Goal: Obtain resource: Obtain resource

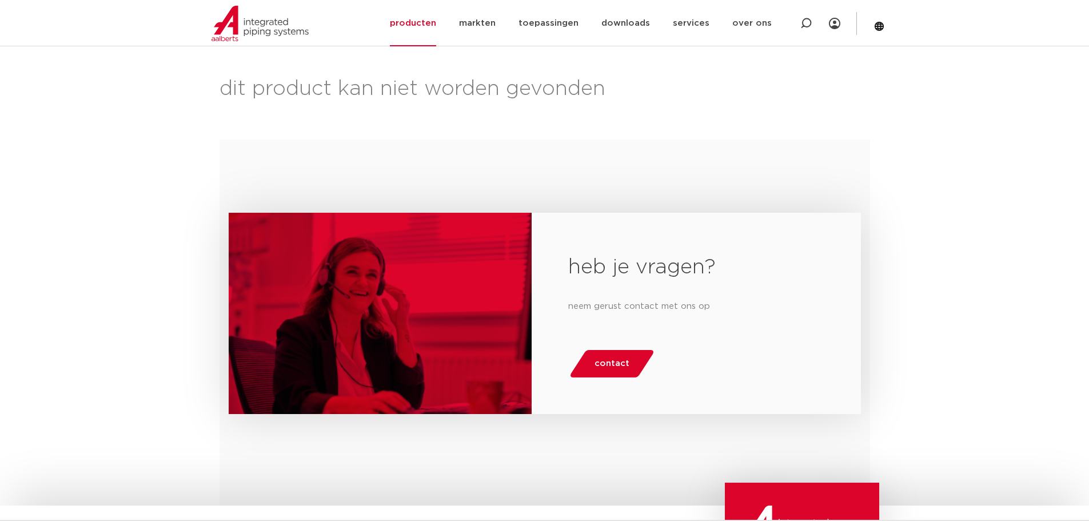
scroll to position [106, 0]
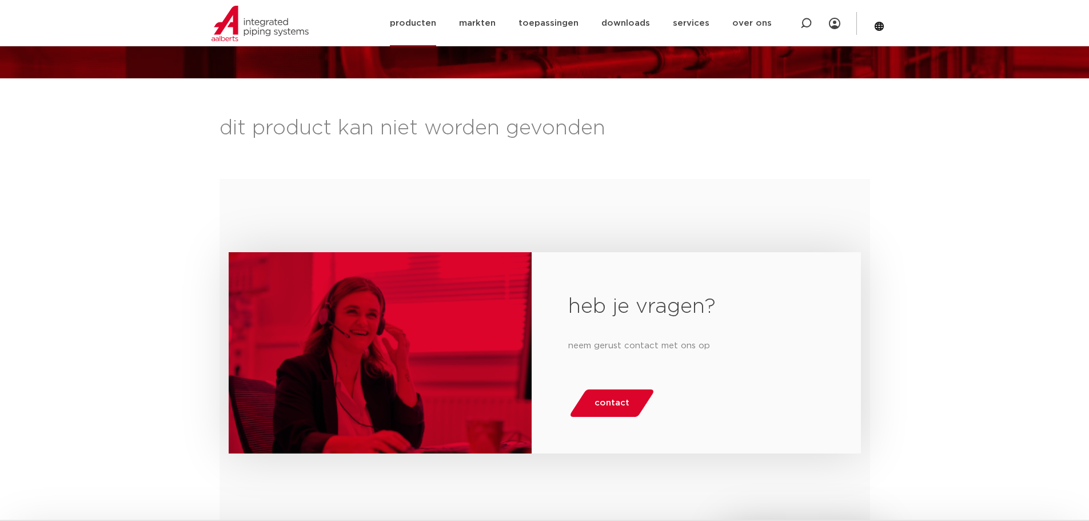
click at [427, 19] on link "producten" at bounding box center [413, 23] width 46 height 46
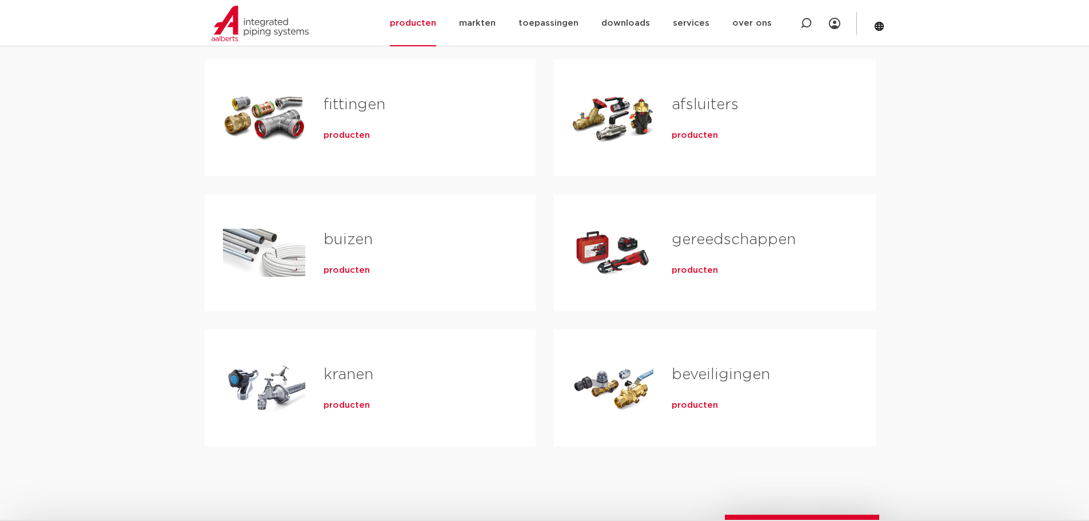
scroll to position [229, 0]
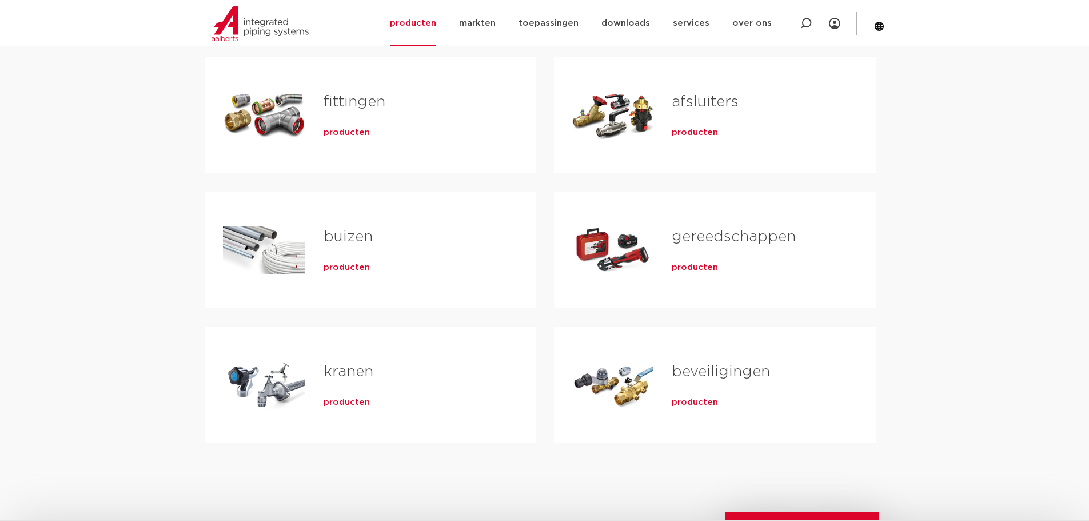
click at [748, 237] on link "gereedschappen" at bounding box center [734, 236] width 124 height 15
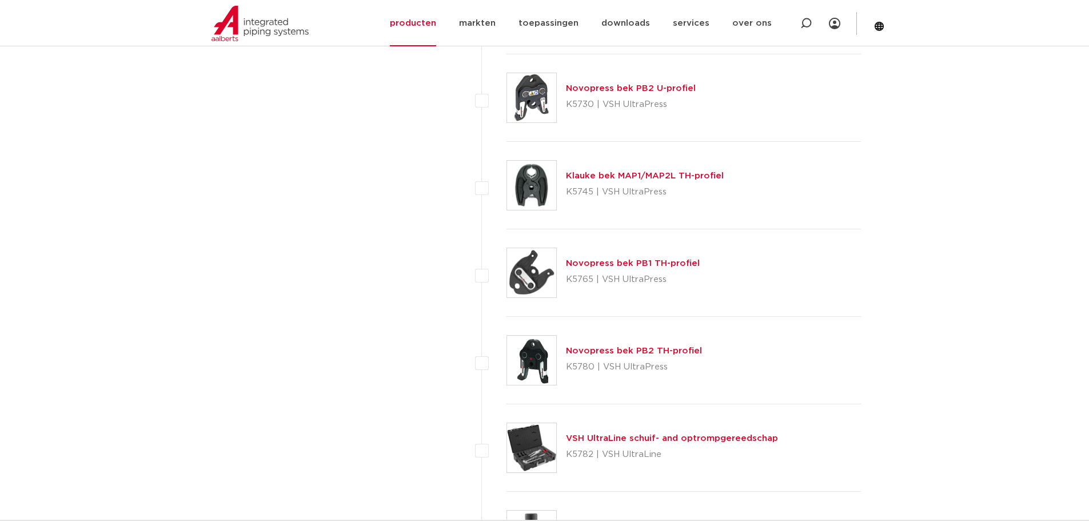
scroll to position [1944, 0]
click at [596, 265] on link "Novopress bek PB1 TH-profiel" at bounding box center [633, 262] width 134 height 9
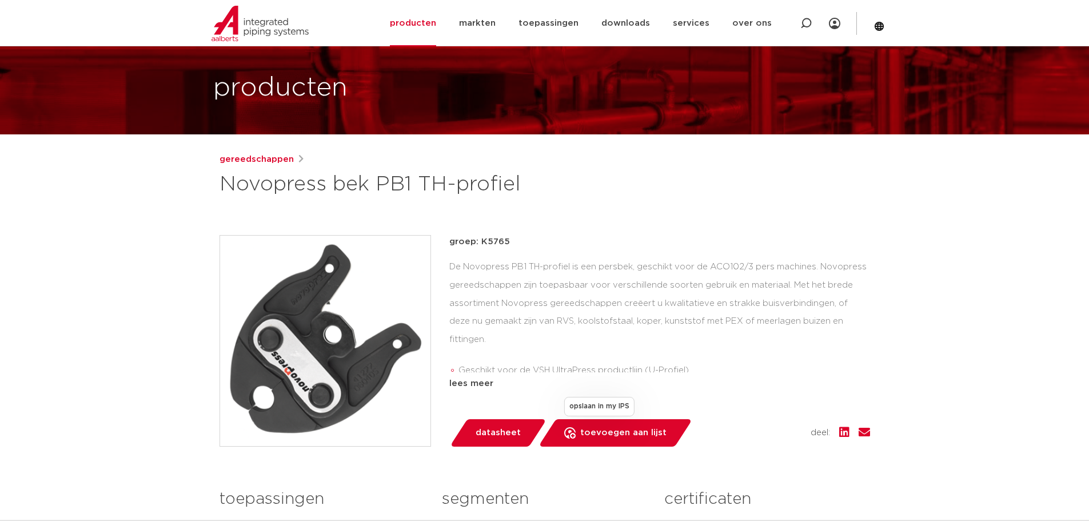
scroll to position [114, 0]
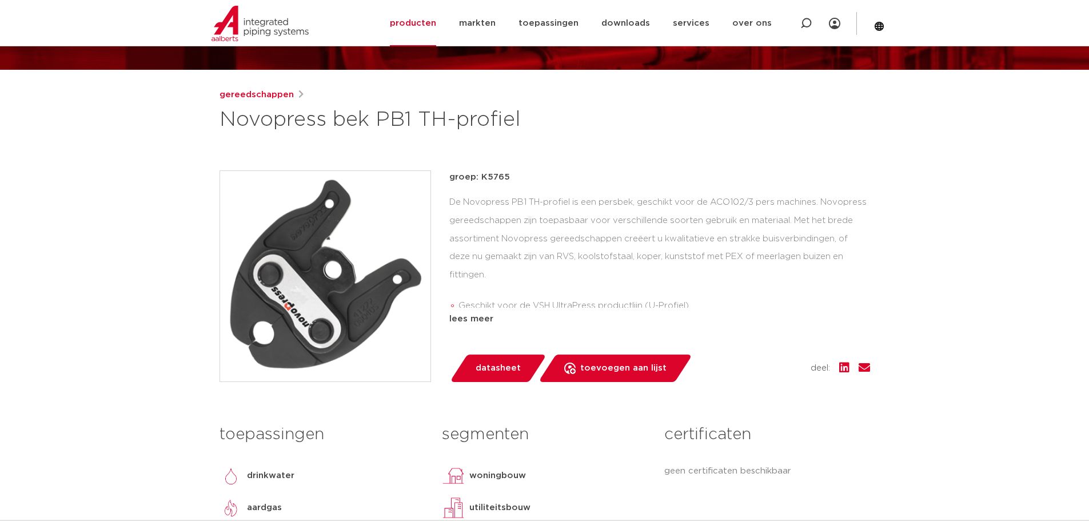
click at [514, 368] on span "datasheet" at bounding box center [498, 368] width 45 height 18
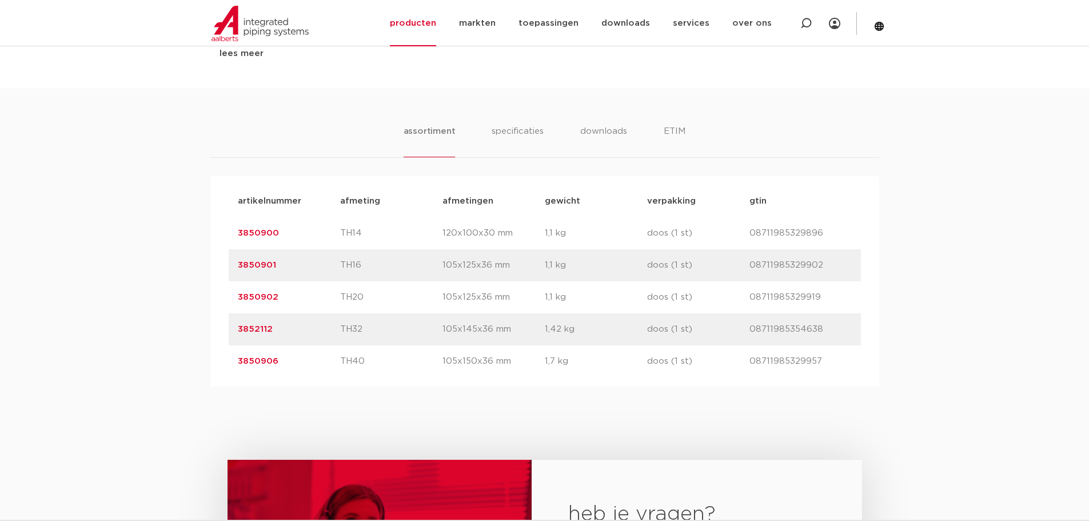
scroll to position [629, 0]
drag, startPoint x: 283, startPoint y: 295, endPoint x: 239, endPoint y: 300, distance: 44.3
click at [239, 300] on p "3850902" at bounding box center [289, 296] width 102 height 14
copy link "3850902"
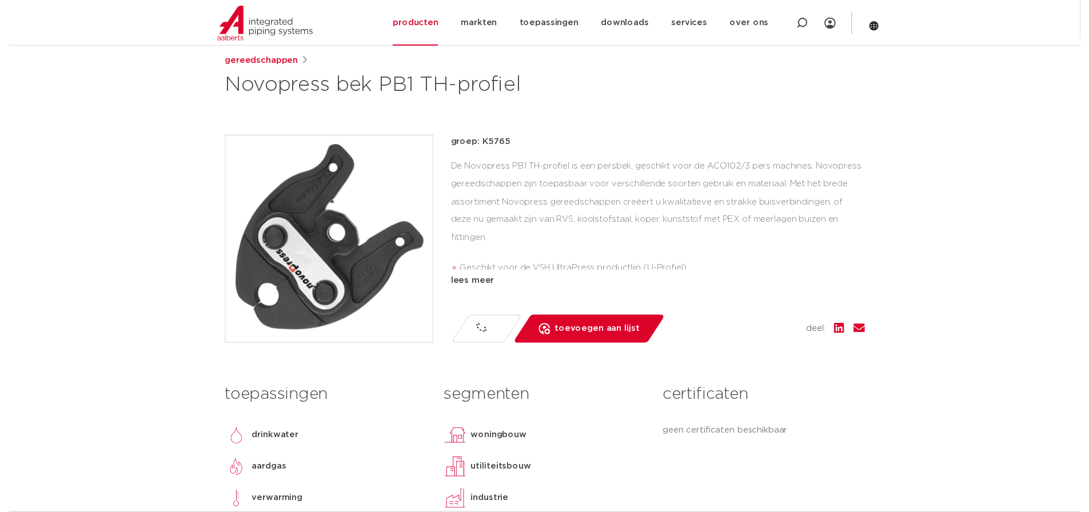
scroll to position [0, 0]
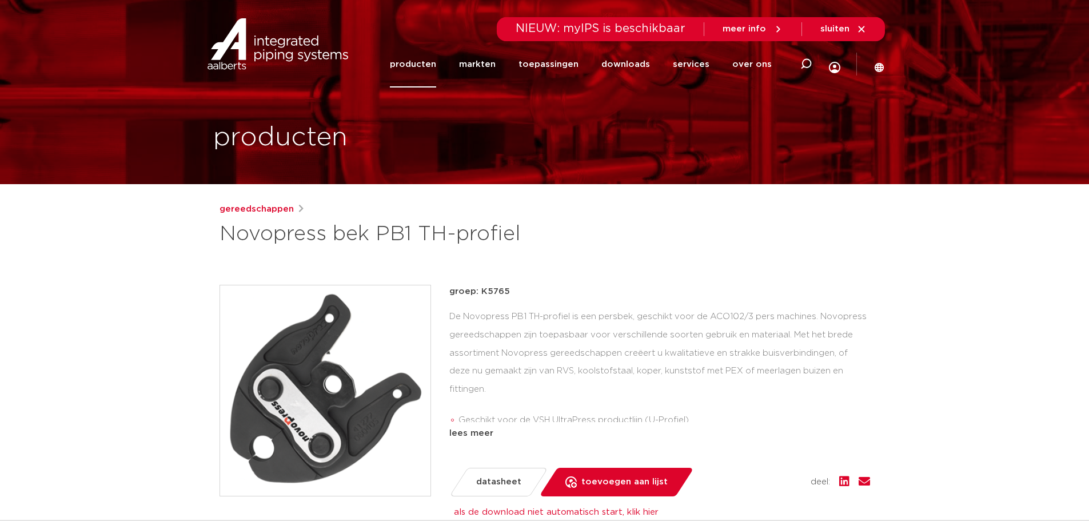
click at [590, 30] on span "NIEUW: myIPS is beschikbaar" at bounding box center [601, 28] width 170 height 11
